Goal: Information Seeking & Learning: Learn about a topic

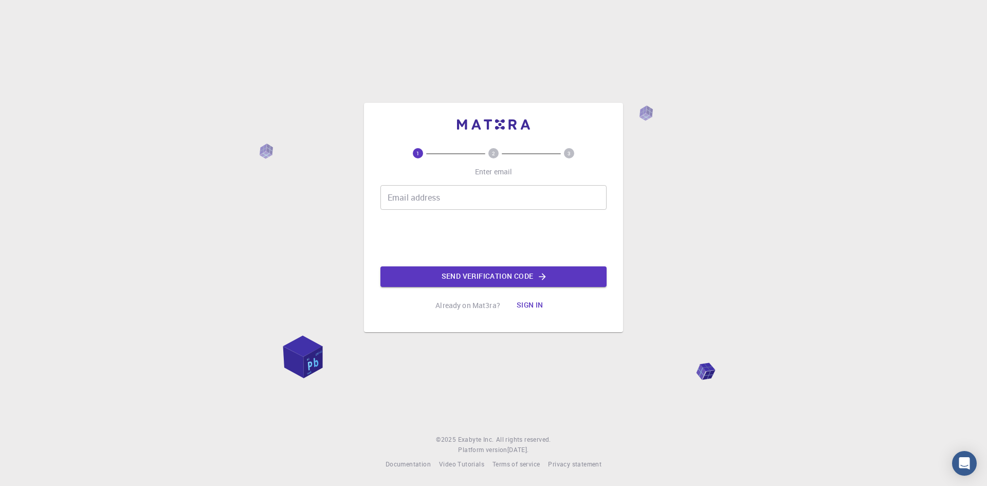
click at [528, 305] on button "Sign in" at bounding box center [529, 305] width 43 height 21
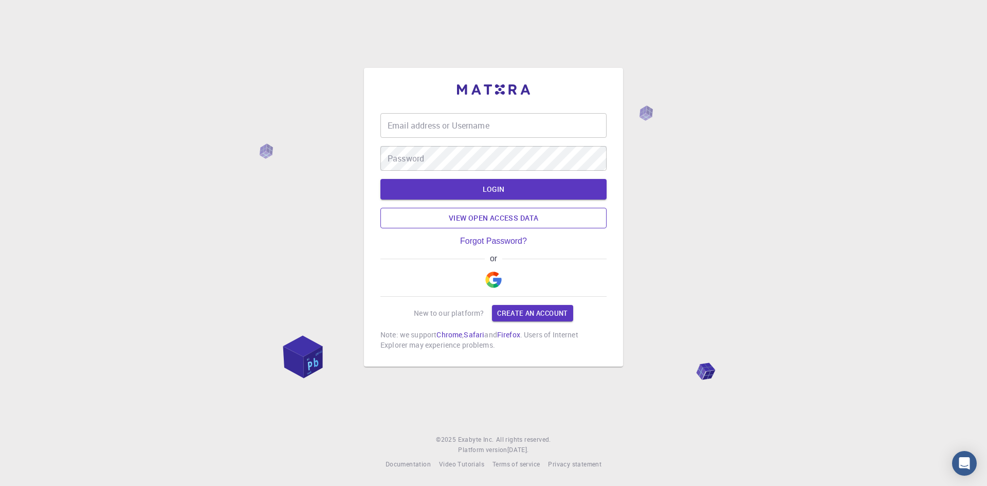
click at [497, 217] on link "View open access data" at bounding box center [493, 218] width 226 height 21
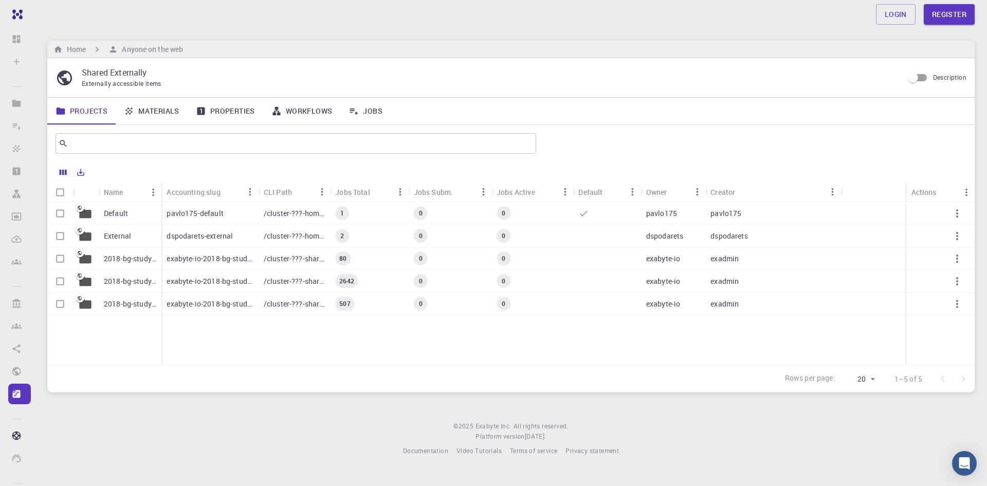
click at [216, 231] on p "dspodarets-external" at bounding box center [199, 236] width 66 height 10
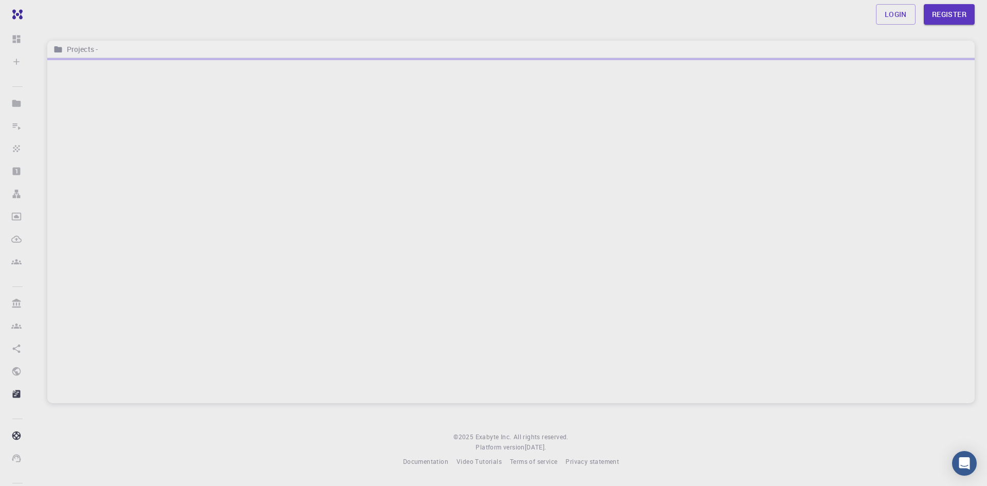
click at [216, 231] on div at bounding box center [510, 230] width 927 height 345
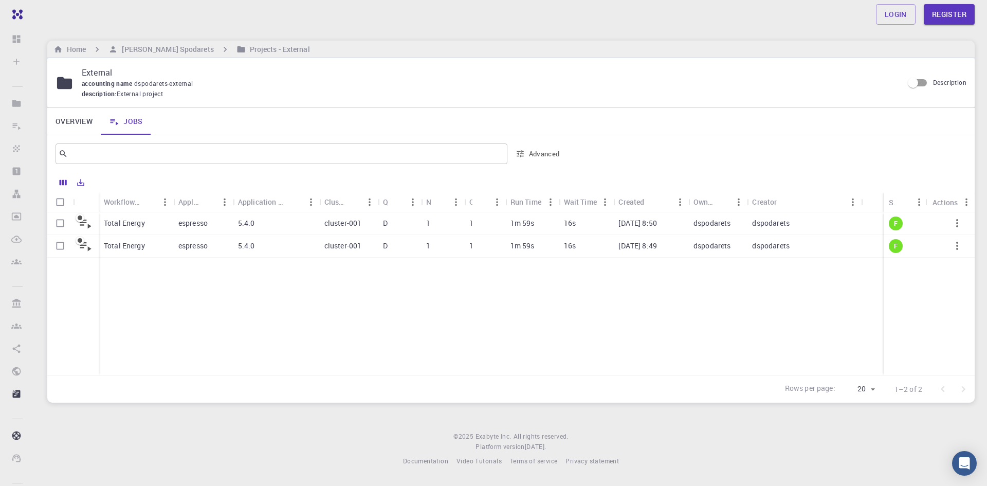
click at [288, 217] on div "5.4.0" at bounding box center [276, 223] width 86 height 23
